Goal: Find specific page/section: Find specific page/section

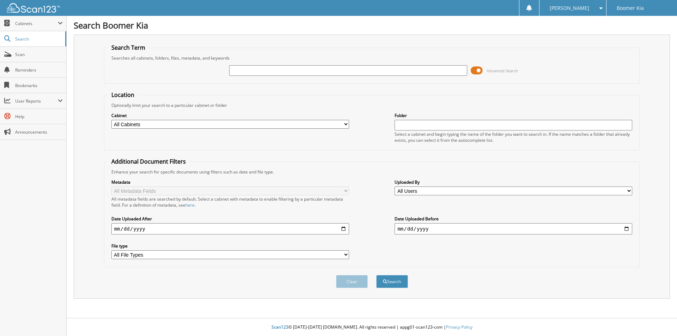
click at [312, 71] on input "text" at bounding box center [348, 70] width 238 height 11
type input "53185"
click at [398, 284] on button "Search" at bounding box center [392, 281] width 32 height 13
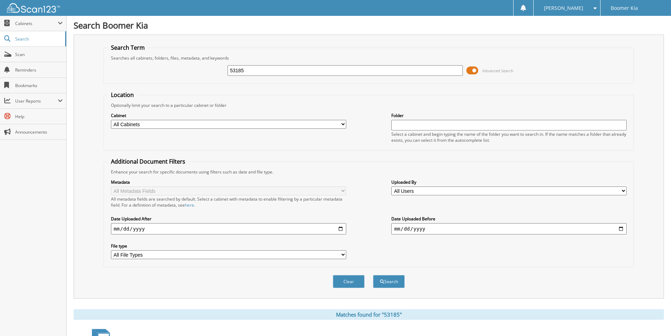
click at [475, 69] on span at bounding box center [473, 70] width 12 height 11
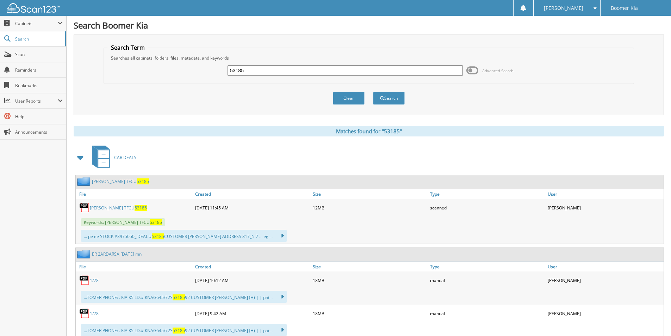
click at [117, 206] on link "[PERSON_NAME] TFCU 53185" at bounding box center [118, 208] width 57 height 6
click at [352, 98] on button "Clear" at bounding box center [349, 98] width 32 height 13
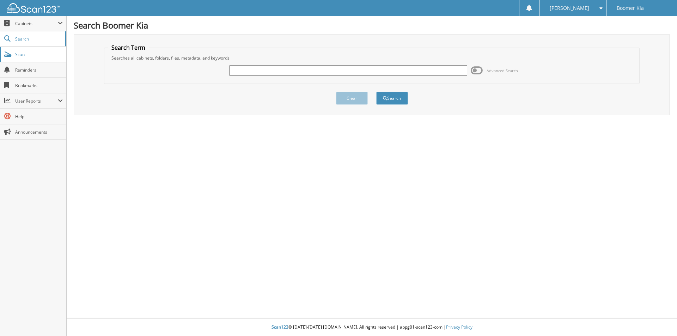
click at [36, 51] on link "Scan" at bounding box center [33, 54] width 66 height 15
